Goal: Task Accomplishment & Management: Complete application form

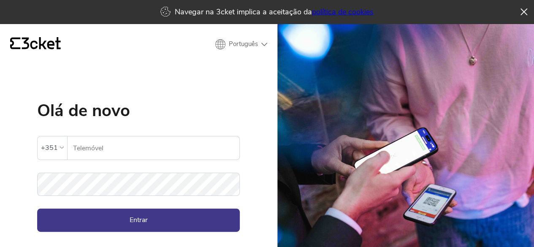
click at [84, 148] on input "Telemóvel" at bounding box center [156, 147] width 167 height 23
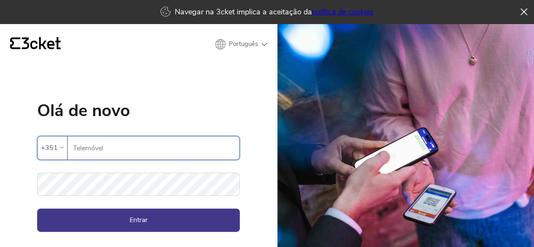
paste input "910686200"
type input "910686200"
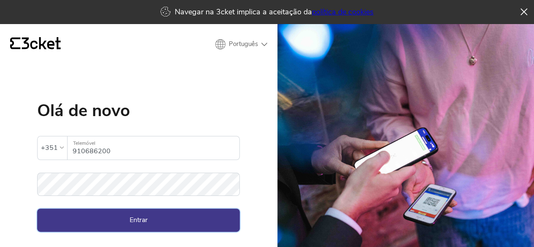
click at [129, 222] on button "Entrar" at bounding box center [138, 220] width 203 height 23
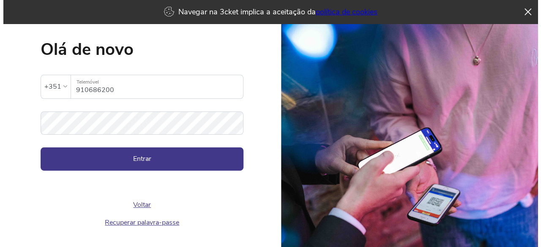
scroll to position [62, 0]
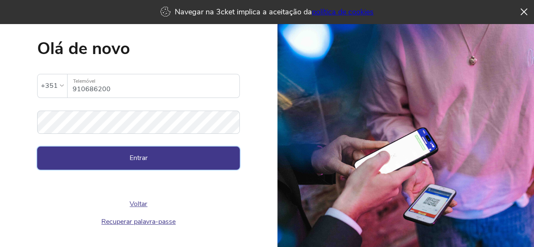
click at [138, 160] on button "Entrar" at bounding box center [138, 158] width 203 height 23
click at [138, 159] on button "Entrar" at bounding box center [138, 158] width 203 height 23
click at [525, 12] on icon at bounding box center [525, 13] width 7 height 7
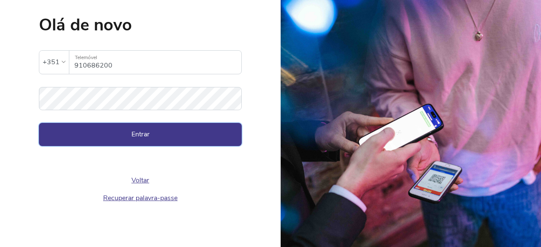
click at [164, 132] on button "Entrar" at bounding box center [140, 134] width 203 height 23
click at [149, 135] on button "Entrar" at bounding box center [140, 134] width 203 height 23
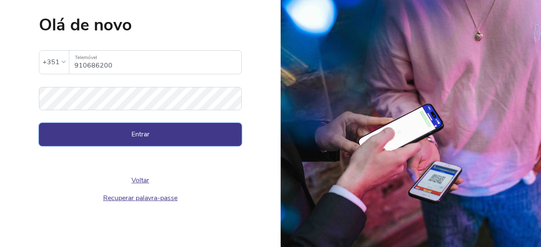
click at [149, 135] on button "Entrar" at bounding box center [140, 134] width 203 height 23
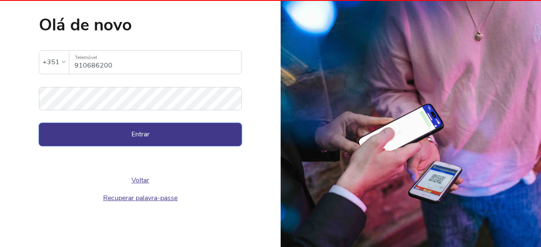
click at [149, 135] on button "Entrar" at bounding box center [140, 134] width 203 height 23
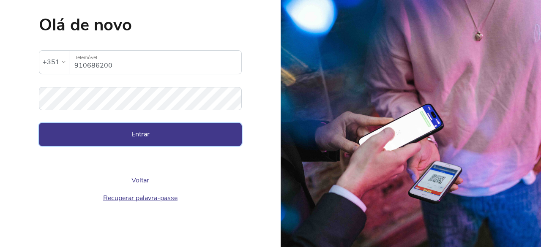
click at [149, 135] on button "Entrar" at bounding box center [140, 134] width 203 height 23
click at [147, 131] on button "Entrar" at bounding box center [140, 134] width 203 height 23
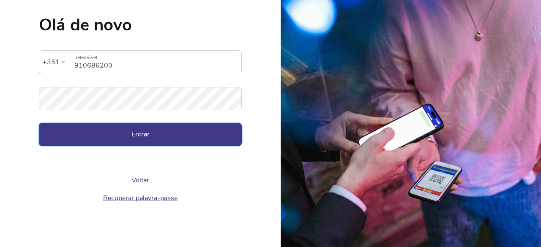
click at [147, 131] on button "Entrar" at bounding box center [140, 134] width 203 height 23
click at [142, 139] on button "Entrar" at bounding box center [140, 134] width 203 height 23
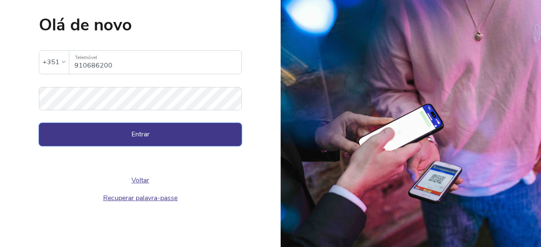
click at [142, 139] on button "Entrar" at bounding box center [140, 134] width 203 height 23
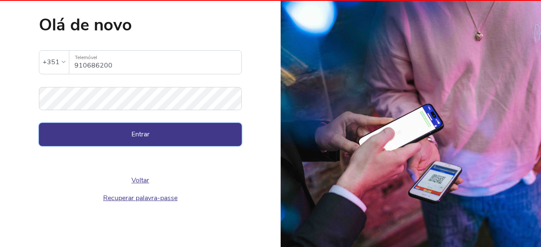
click at [142, 139] on button "Entrar" at bounding box center [140, 134] width 203 height 23
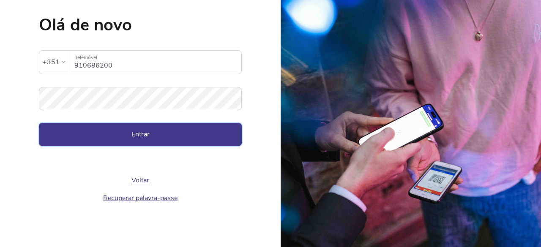
click at [142, 139] on button "Entrar" at bounding box center [140, 134] width 203 height 23
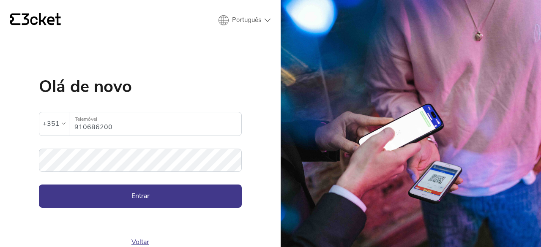
scroll to position [0, 0]
click at [152, 195] on button "Entrar" at bounding box center [140, 196] width 203 height 23
click at [148, 196] on button "Entrar" at bounding box center [140, 196] width 203 height 23
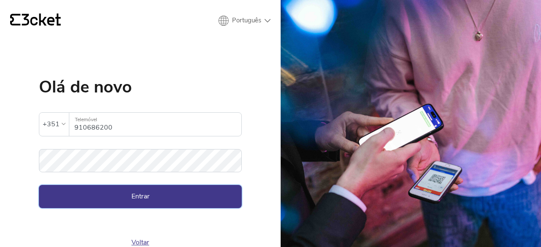
click at [150, 199] on button "Entrar" at bounding box center [140, 196] width 203 height 23
click at [153, 198] on button "Entrar" at bounding box center [140, 196] width 203 height 23
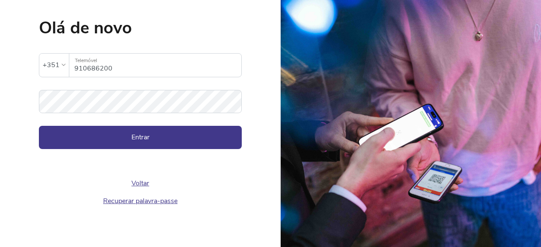
scroll to position [62, 0]
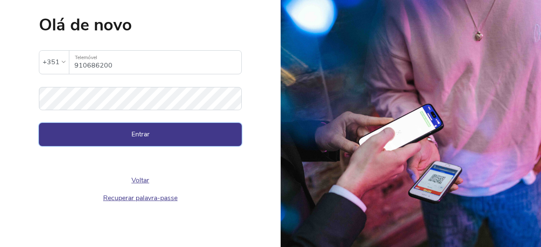
click at [139, 139] on button "Entrar" at bounding box center [140, 134] width 203 height 23
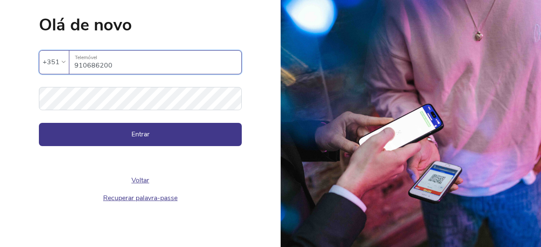
click at [114, 70] on input "910686200" at bounding box center [157, 62] width 167 height 23
click at [110, 67] on input "910686200" at bounding box center [157, 62] width 167 height 23
drag, startPoint x: 71, startPoint y: 66, endPoint x: 136, endPoint y: 63, distance: 65.1
click at [136, 63] on input "910686200" at bounding box center [157, 62] width 167 height 23
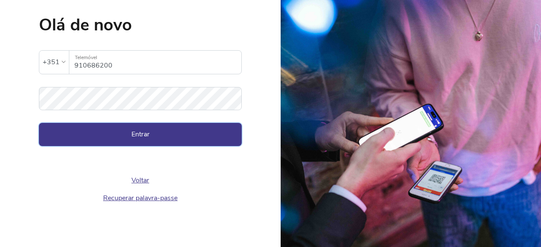
click at [145, 132] on button "Entrar" at bounding box center [140, 134] width 203 height 23
click at [167, 137] on button "Entrar" at bounding box center [140, 134] width 203 height 23
click at [424, 107] on img at bounding box center [411, 123] width 260 height 247
click at [395, 85] on img at bounding box center [411, 123] width 260 height 247
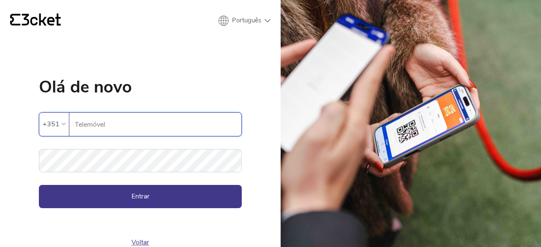
click at [102, 120] on input "Telemóvel" at bounding box center [157, 124] width 167 height 23
paste input "910686200"
type input "910686200"
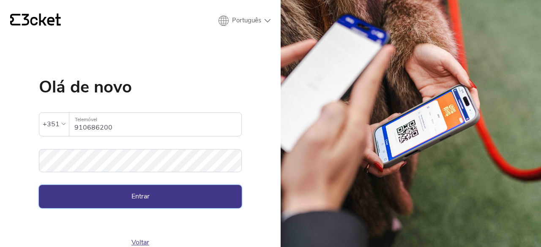
click at [122, 200] on button "Entrar" at bounding box center [140, 196] width 203 height 23
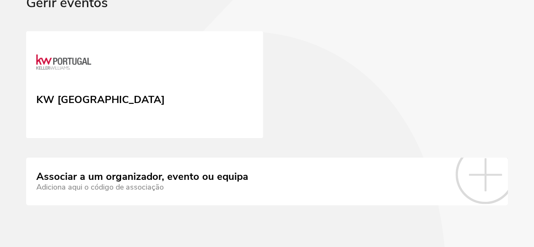
scroll to position [63, 0]
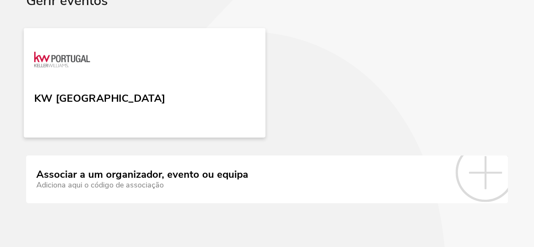
click at [95, 89] on div "KW [GEOGRAPHIC_DATA]" at bounding box center [99, 96] width 131 height 15
